Goal: Task Accomplishment & Management: Manage account settings

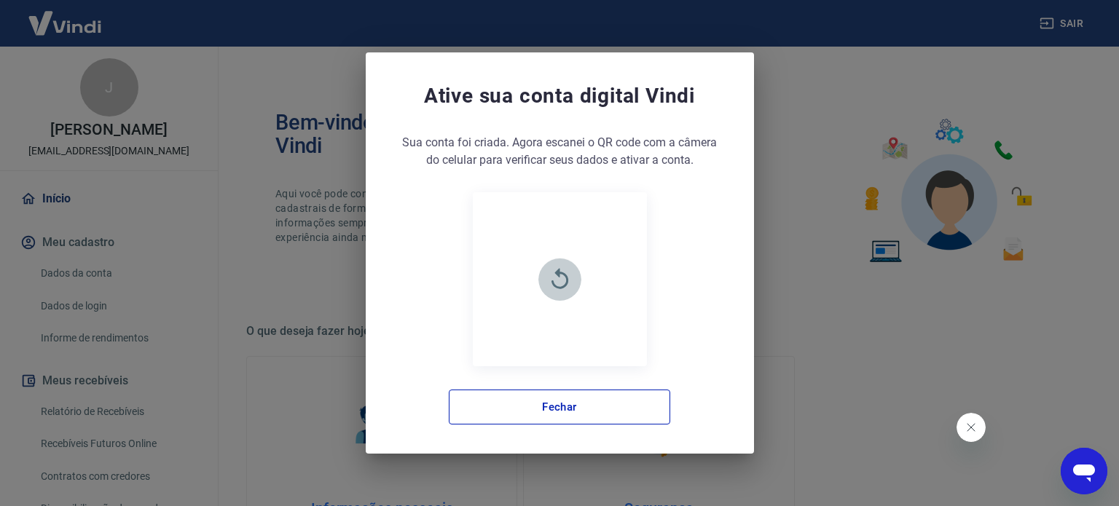
click at [568, 280] on icon "button" at bounding box center [559, 278] width 17 height 20
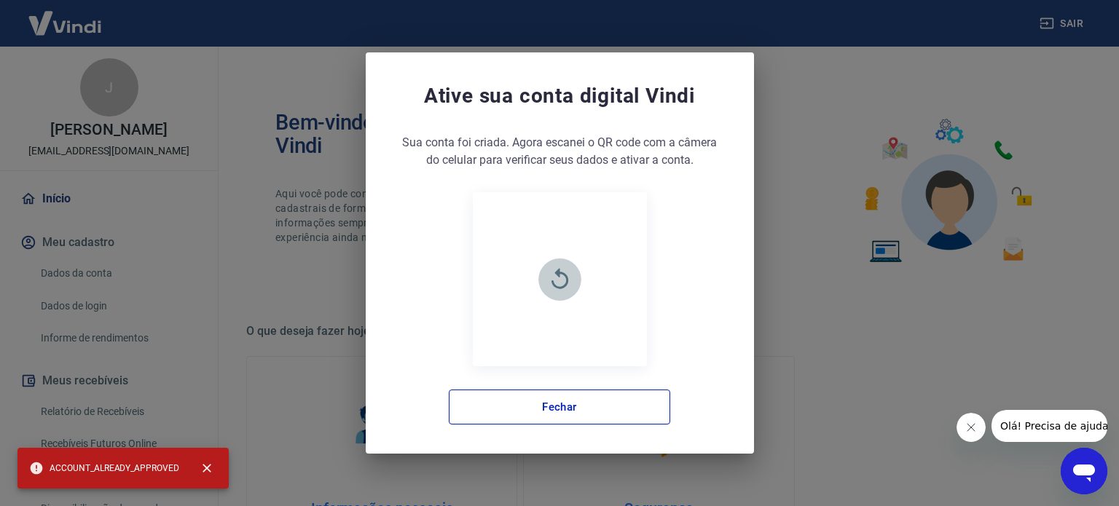
click at [559, 274] on icon "button" at bounding box center [559, 278] width 17 height 20
click at [550, 407] on button "Fechar" at bounding box center [559, 407] width 221 height 35
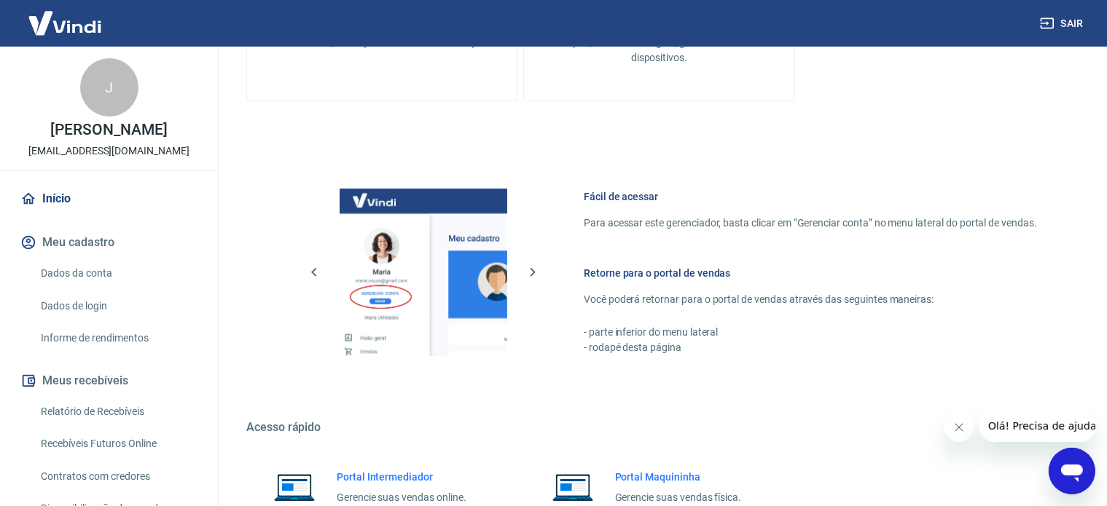
scroll to position [510, 0]
click at [106, 282] on link "Dados da conta" at bounding box center [117, 274] width 165 height 30
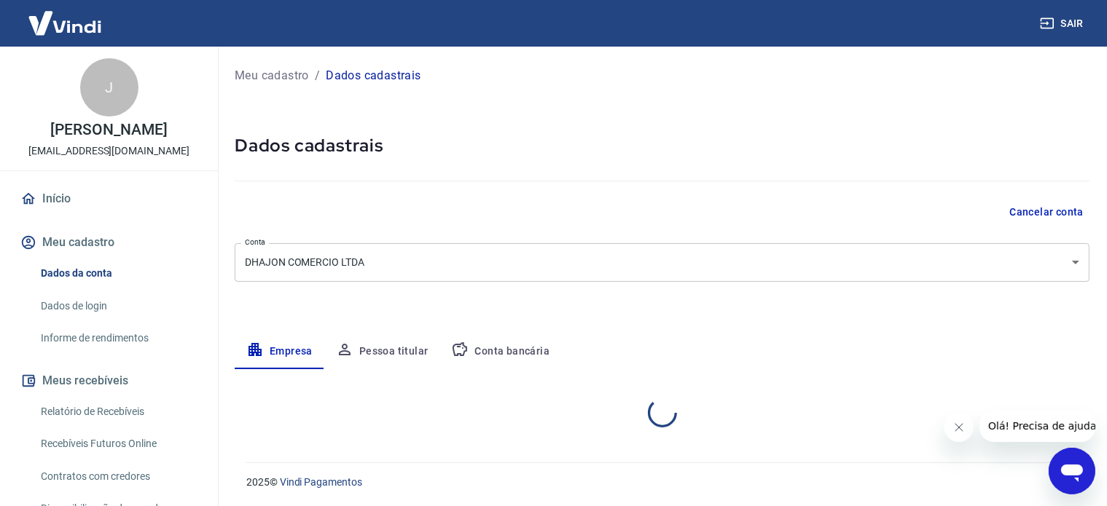
select select "MG"
select select "business"
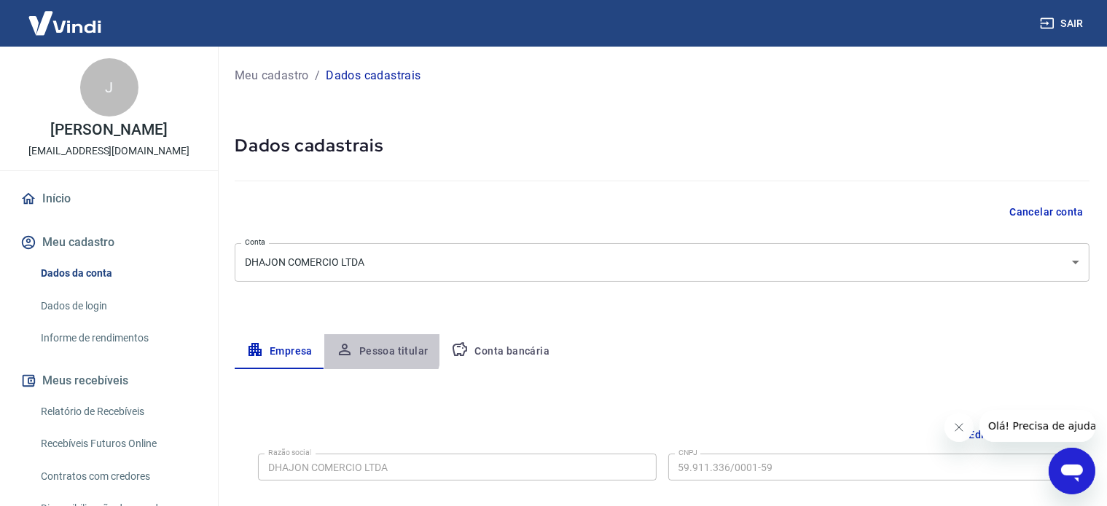
click at [358, 346] on button "Pessoa titular" at bounding box center [382, 351] width 116 height 35
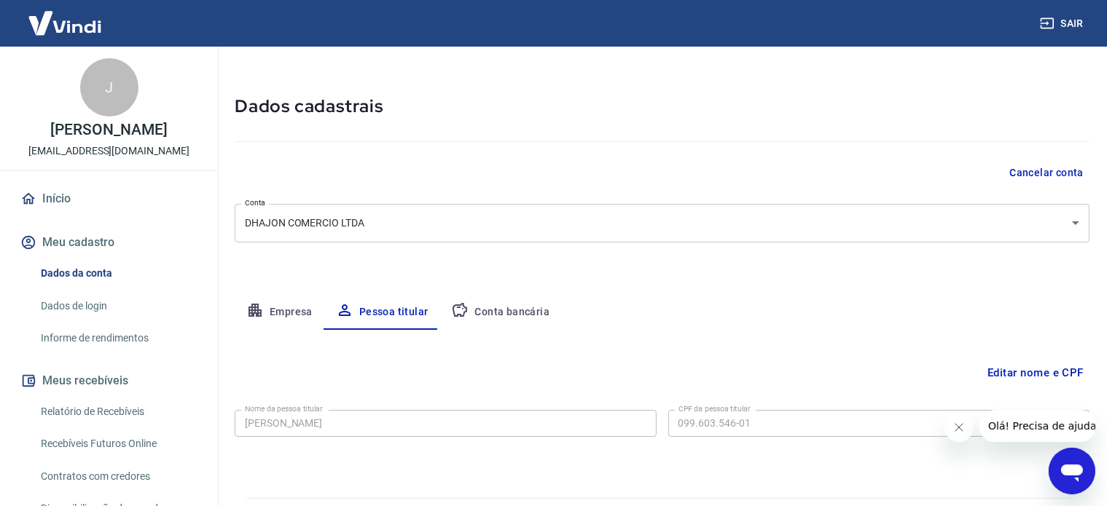
scroll to position [76, 0]
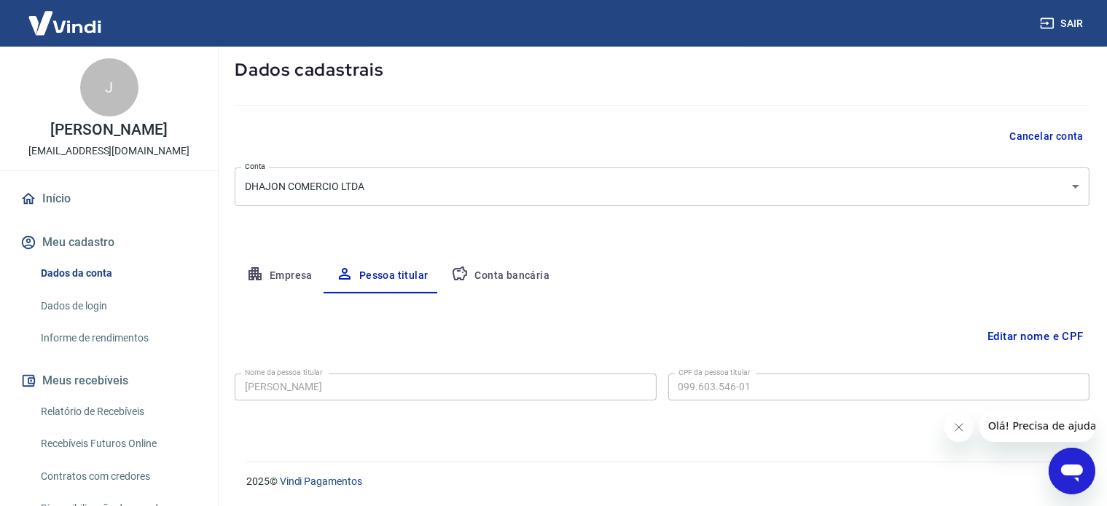
click at [522, 267] on button "Conta bancária" at bounding box center [500, 276] width 122 height 35
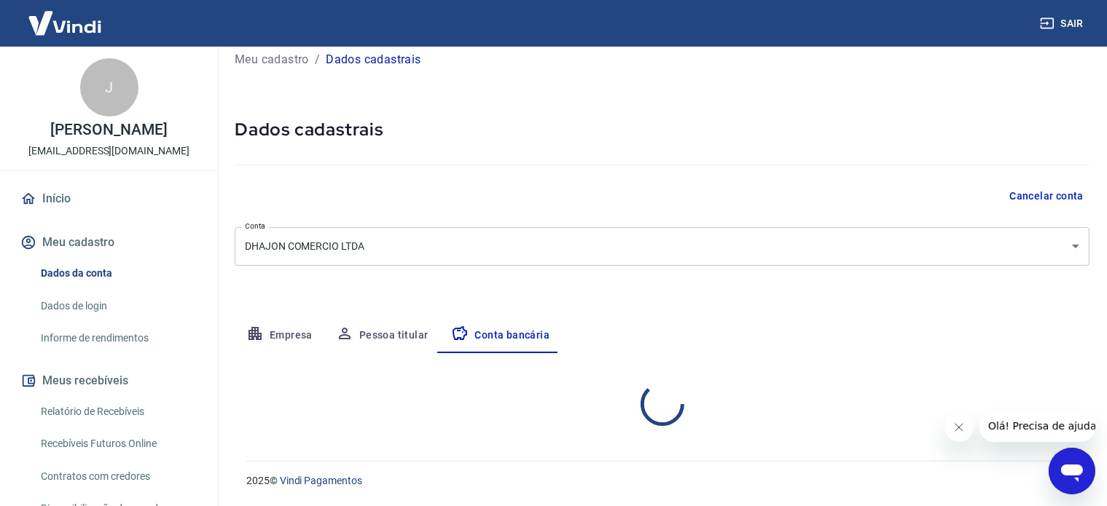
select select "1"
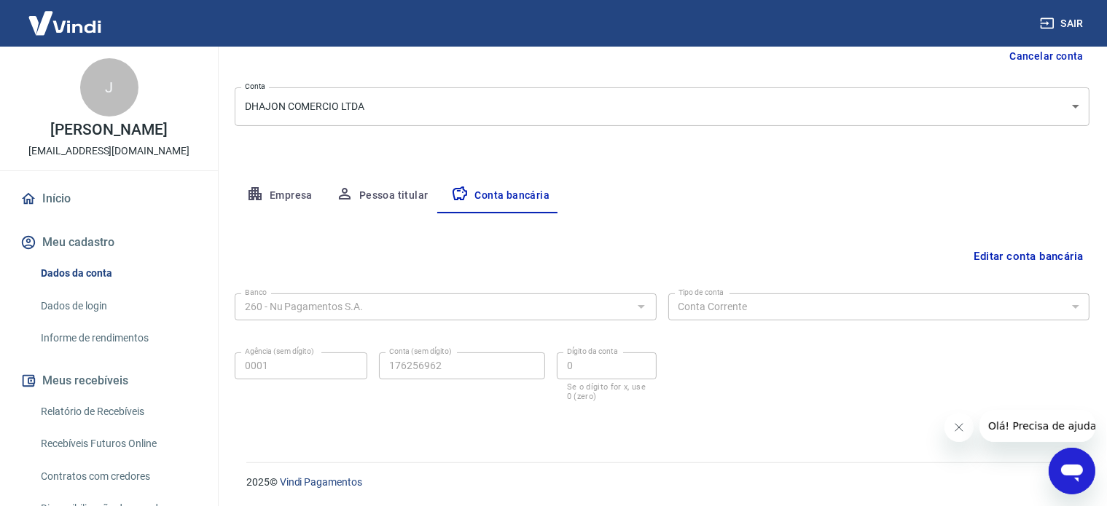
scroll to position [157, 0]
click at [86, 319] on link "Dados de login" at bounding box center [117, 306] width 165 height 30
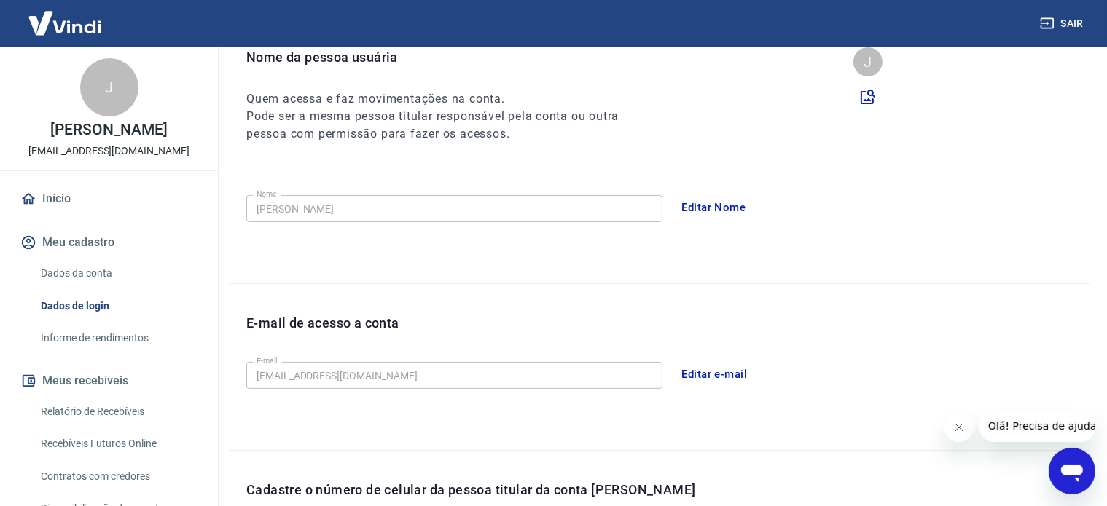
scroll to position [425, 0]
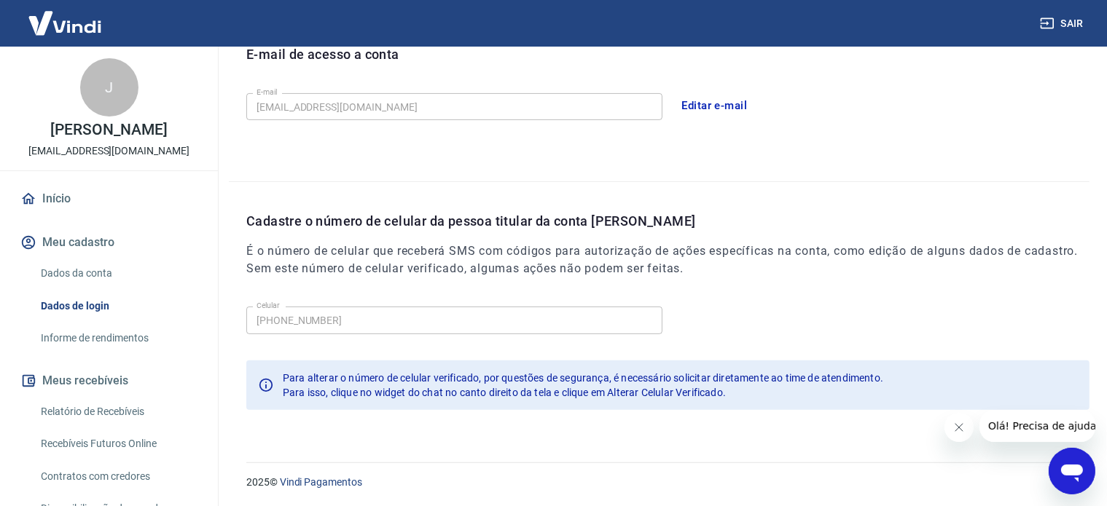
click at [87, 352] on link "Informe de rendimentos" at bounding box center [117, 338] width 165 height 30
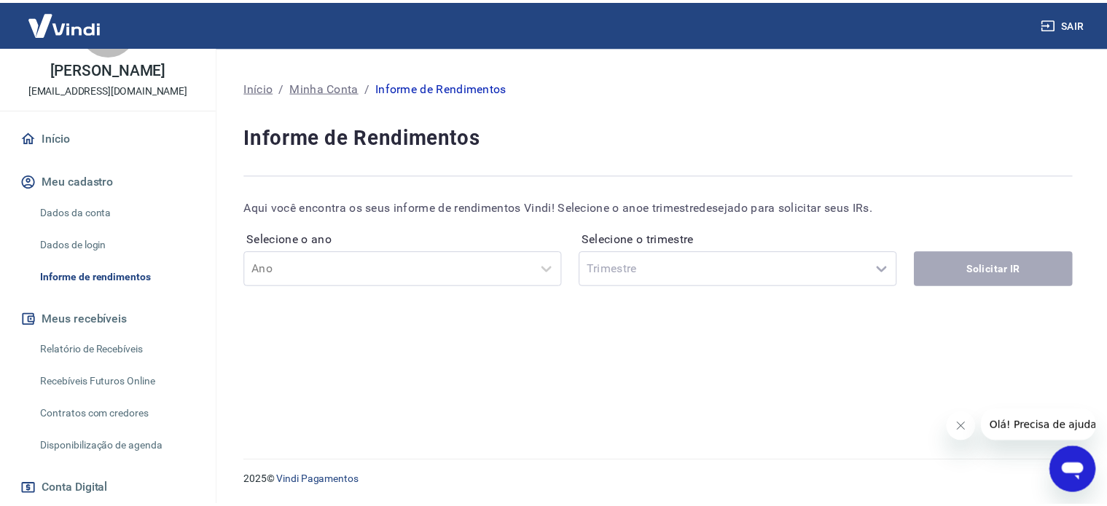
scroll to position [146, 0]
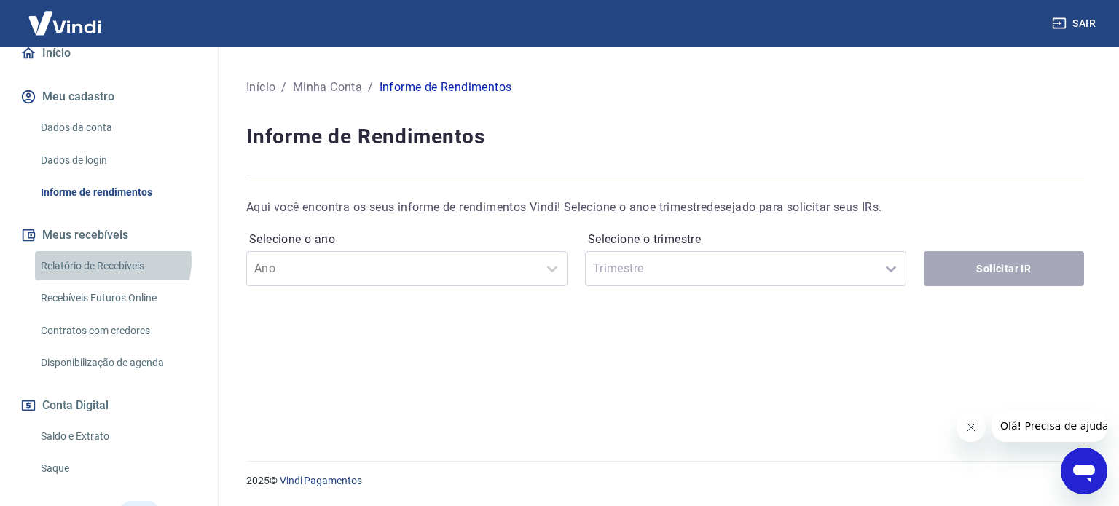
click at [108, 275] on link "Relatório de Recebíveis" at bounding box center [117, 266] width 165 height 30
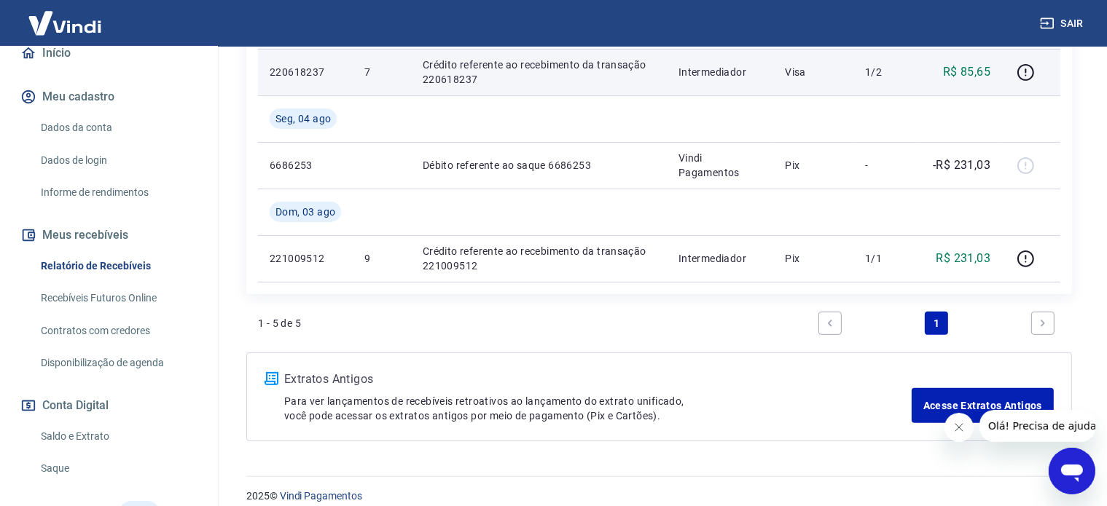
scroll to position [474, 0]
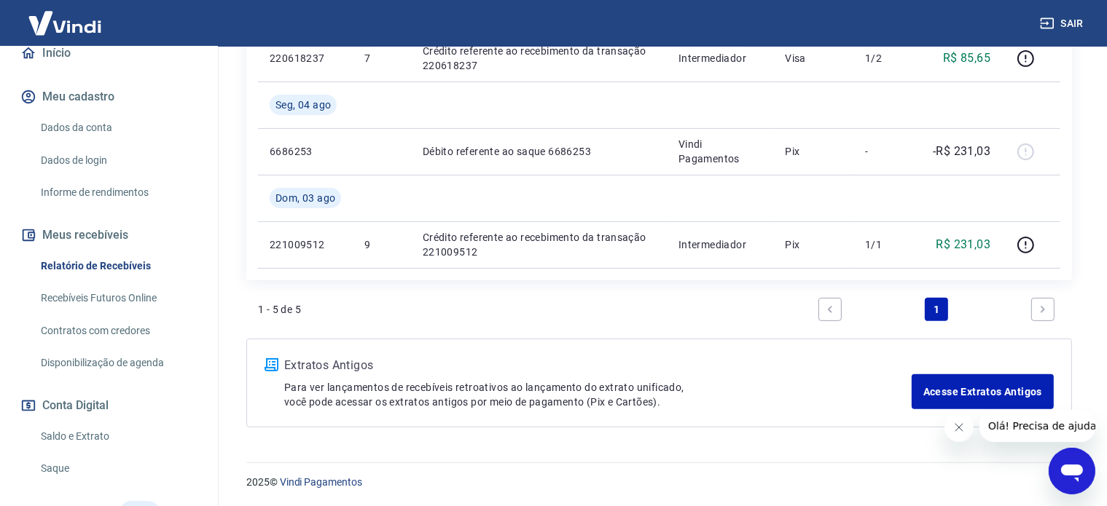
click at [109, 313] on link "Recebíveis Futuros Online" at bounding box center [117, 298] width 165 height 30
click at [114, 346] on link "Contratos com credores" at bounding box center [117, 331] width 165 height 30
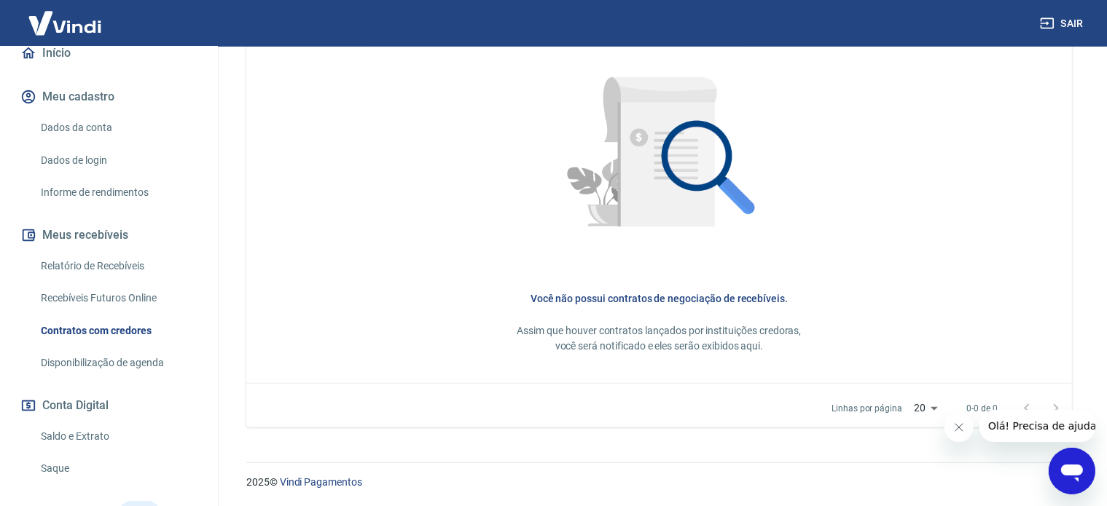
scroll to position [219, 0]
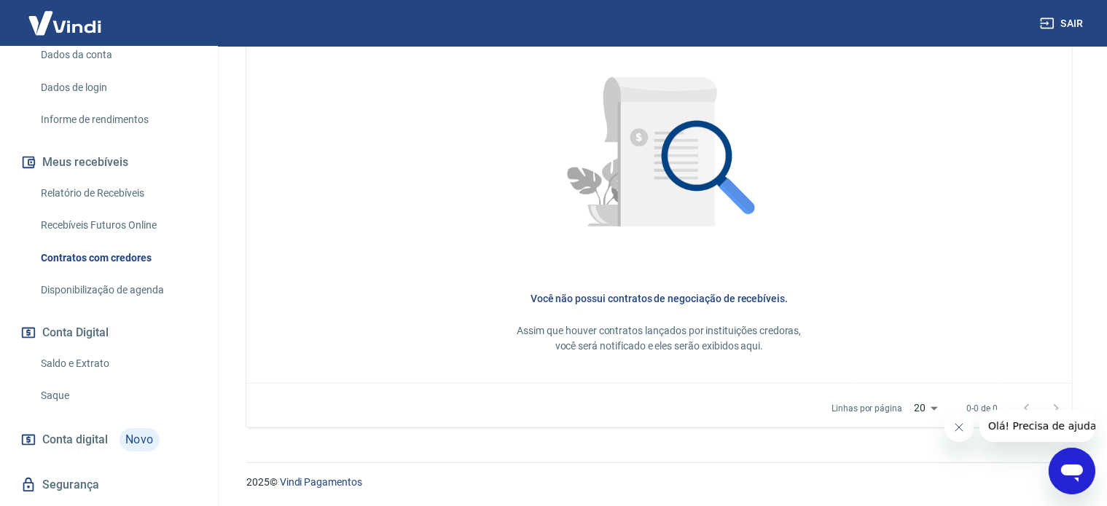
click at [105, 379] on link "Saldo e Extrato" at bounding box center [117, 364] width 165 height 30
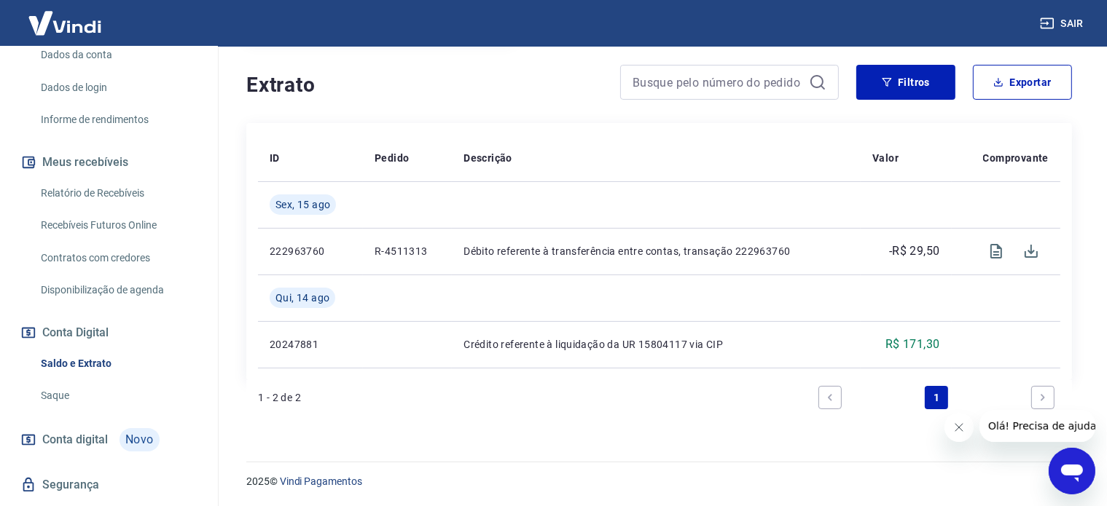
scroll to position [271, 0]
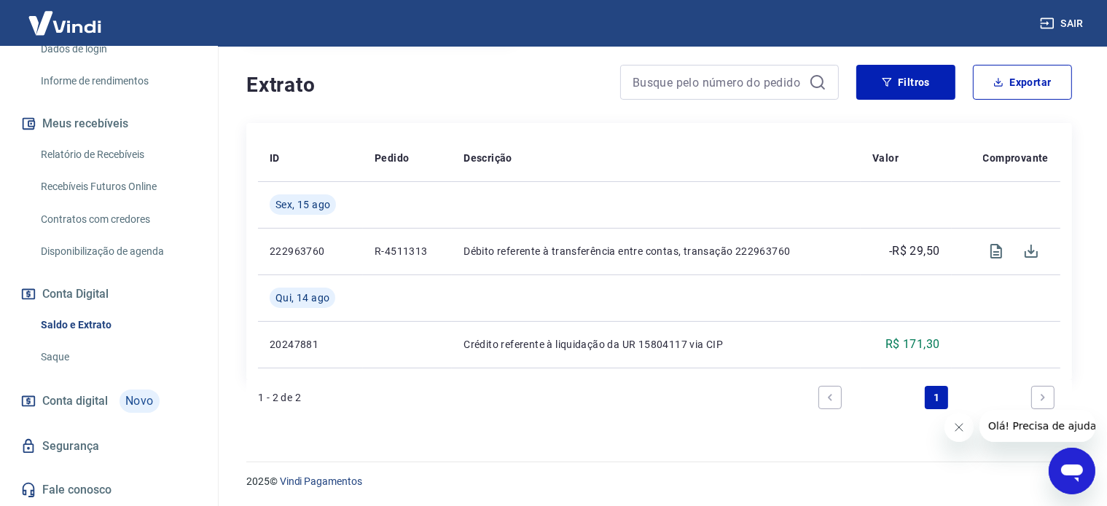
click at [83, 361] on link "Saque" at bounding box center [117, 357] width 165 height 30
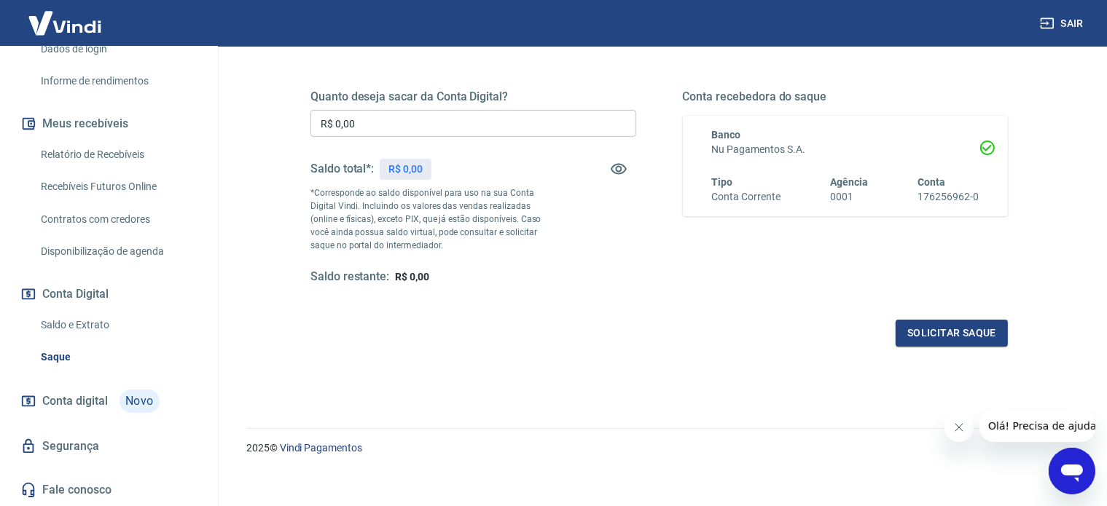
scroll to position [213, 0]
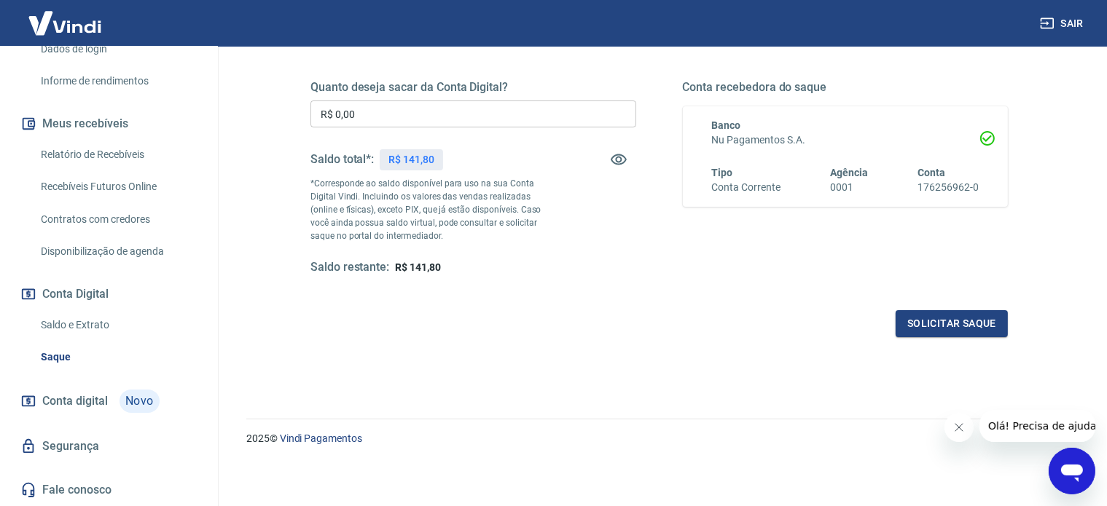
click at [82, 404] on span "Conta digital" at bounding box center [75, 401] width 66 height 20
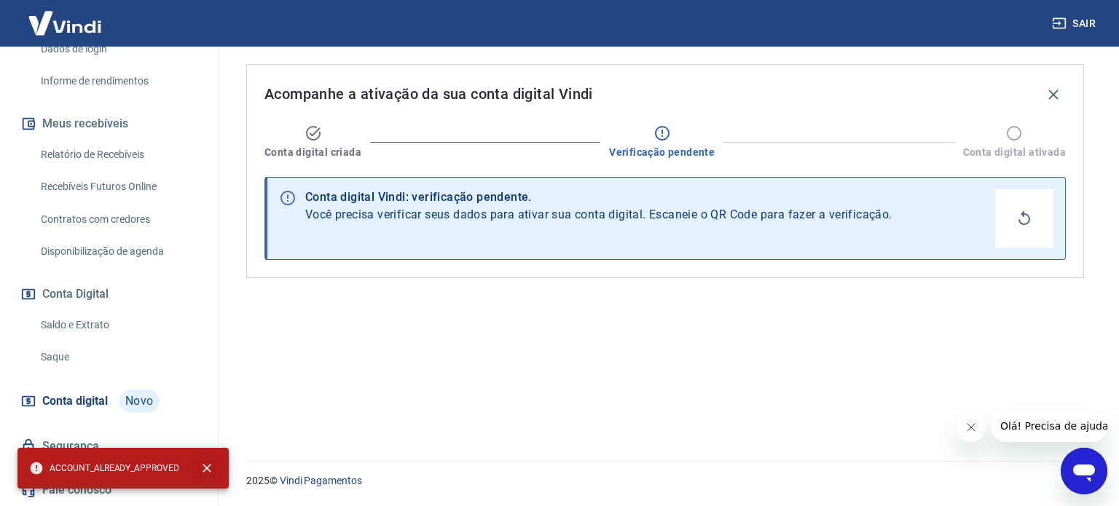
click at [210, 468] on icon "close" at bounding box center [207, 468] width 15 height 15
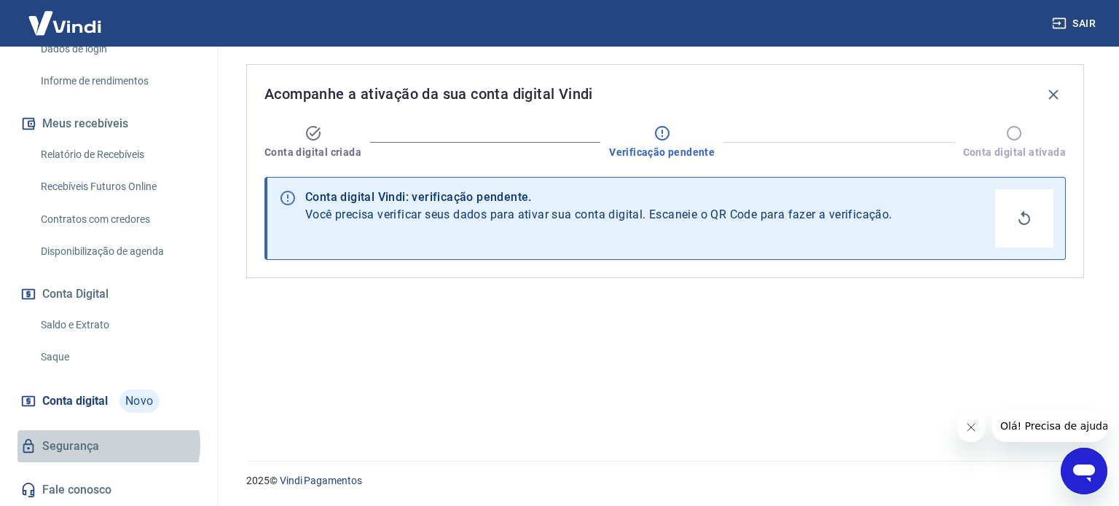
click at [108, 445] on link "Segurança" at bounding box center [108, 447] width 183 height 32
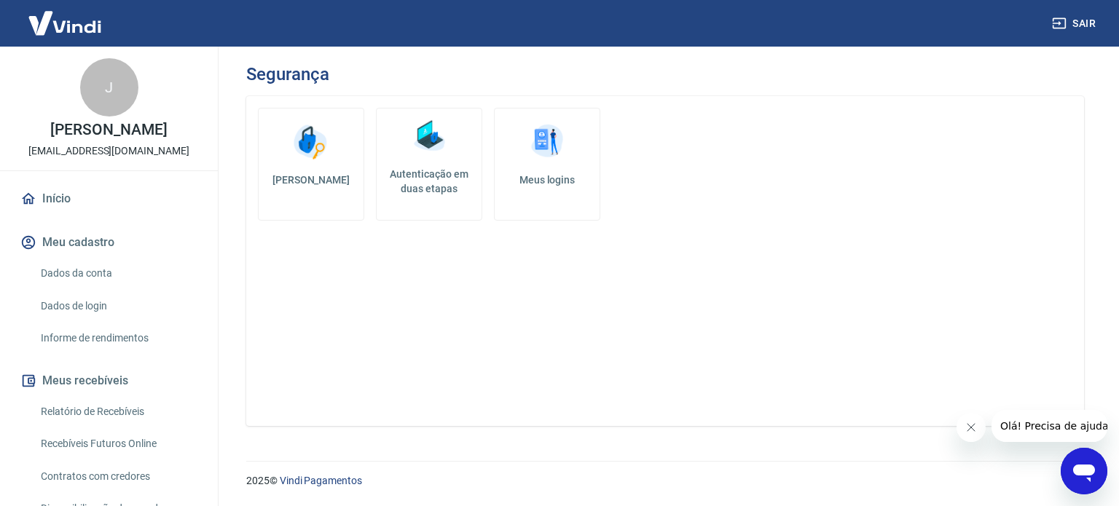
click at [79, 215] on link "Início" at bounding box center [108, 199] width 183 height 32
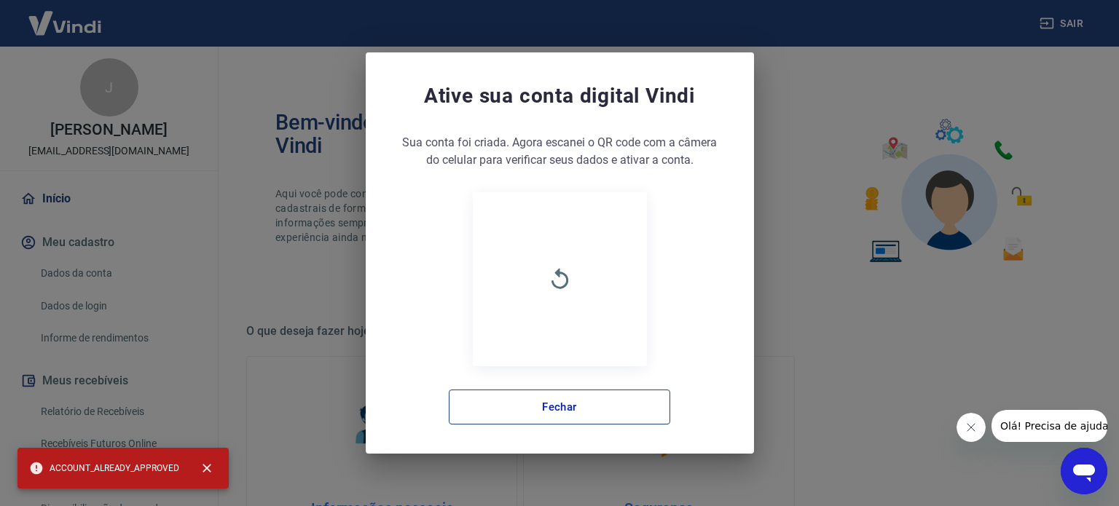
click at [538, 410] on button "Fechar" at bounding box center [559, 407] width 221 height 35
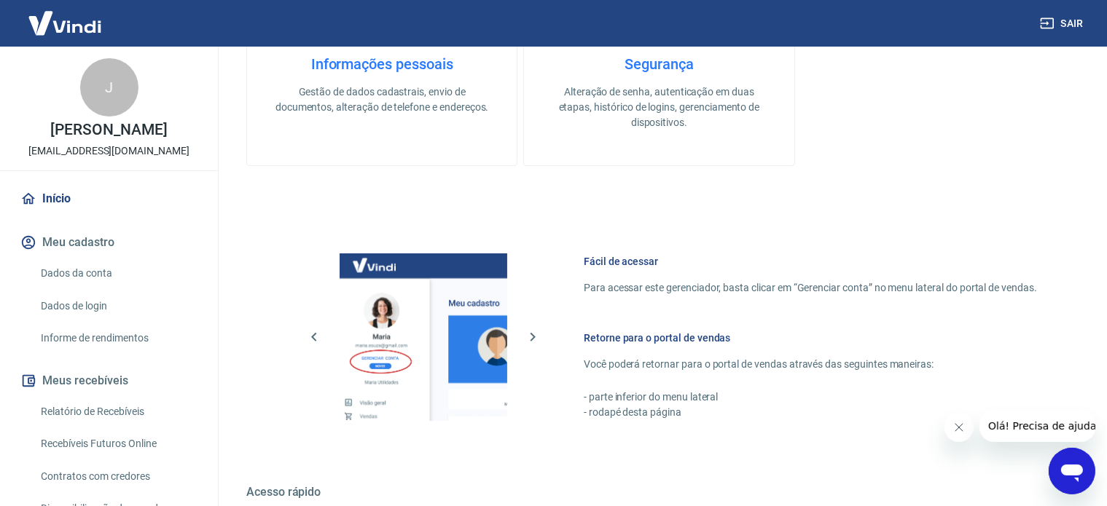
scroll to position [510, 0]
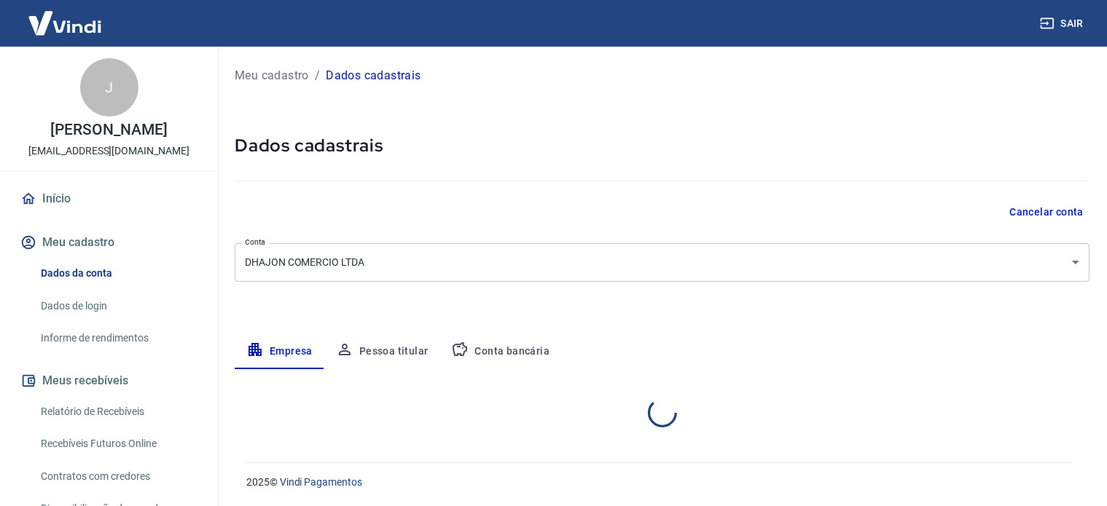
select select "MG"
select select "business"
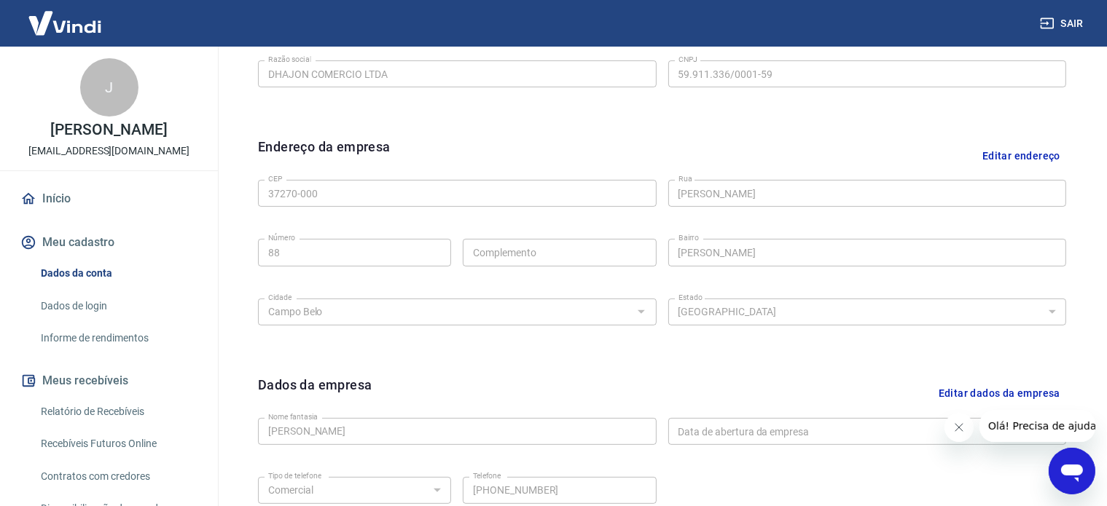
scroll to position [325, 0]
